Goal: Register for event/course

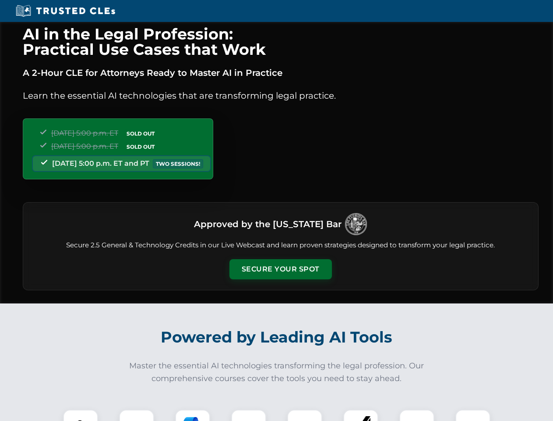
click at [280, 269] on button "Secure Your Spot" at bounding box center [281, 269] width 103 height 20
click at [81, 415] on img at bounding box center [80, 426] width 25 height 25
